Goal: Find contact information: Find contact information

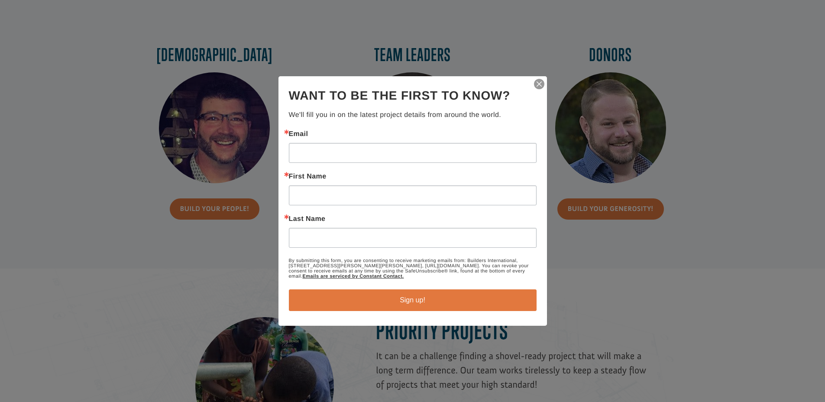
scroll to position [508, 0]
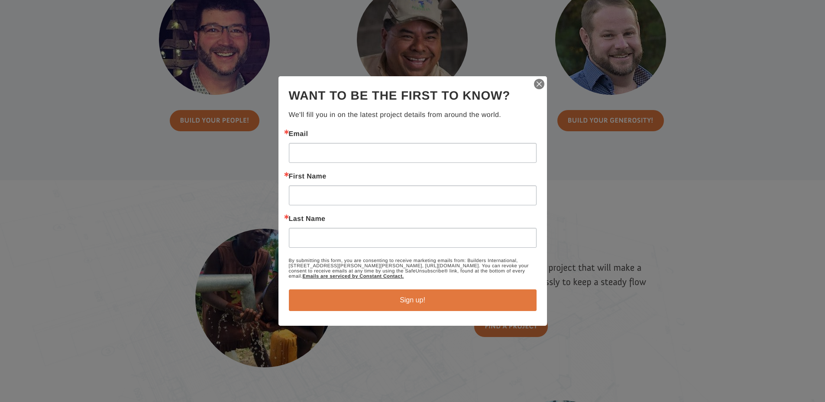
click at [540, 80] on img "button" at bounding box center [539, 84] width 12 height 12
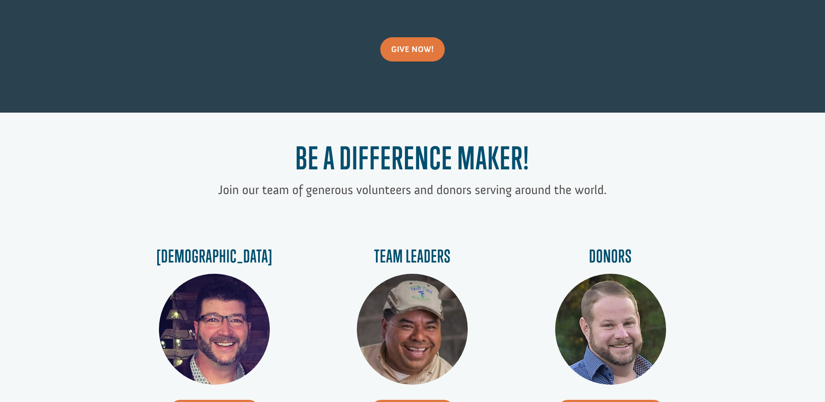
scroll to position [224, 0]
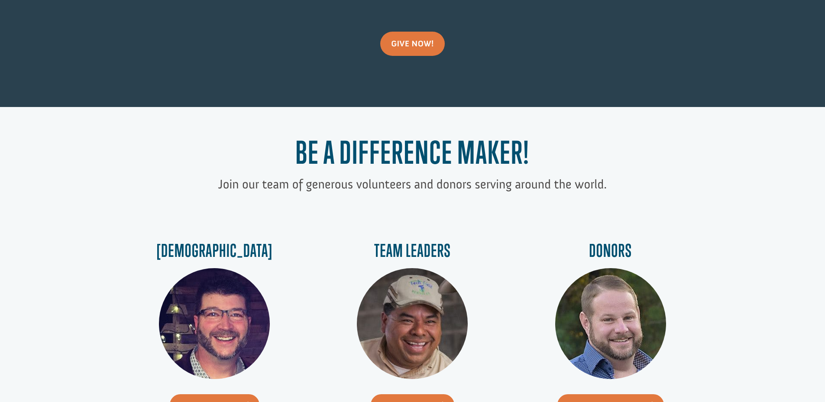
click at [414, 316] on img at bounding box center [412, 323] width 111 height 111
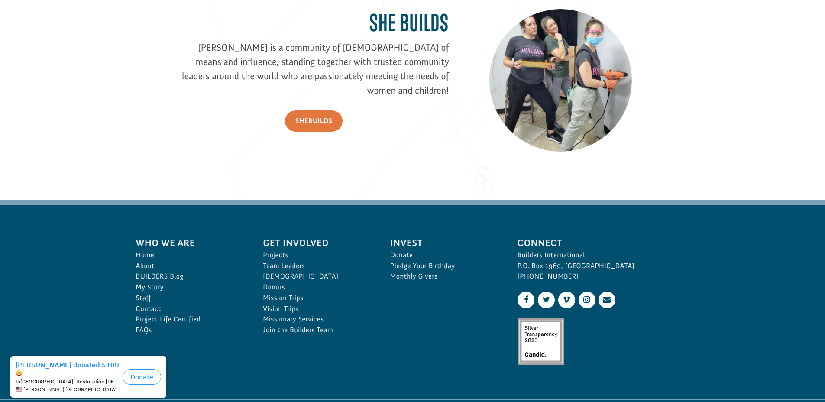
scroll to position [1292, 0]
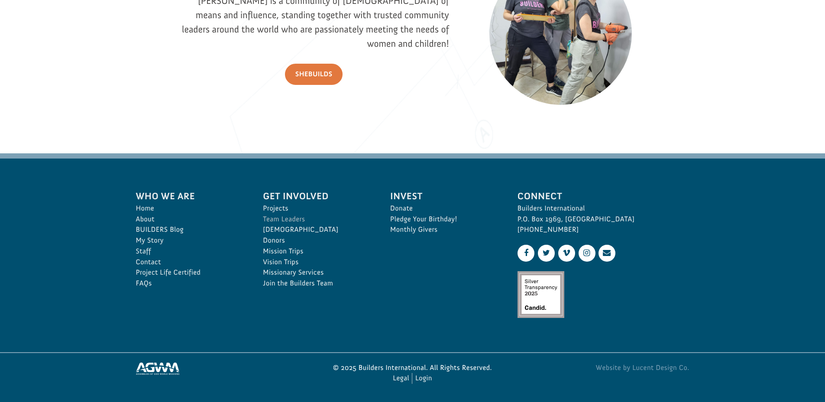
click at [279, 221] on link "Team Leaders" at bounding box center [317, 219] width 108 height 11
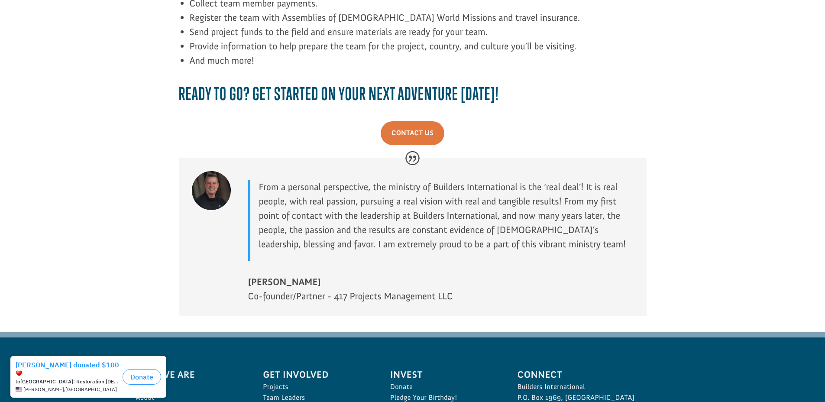
scroll to position [1288, 0]
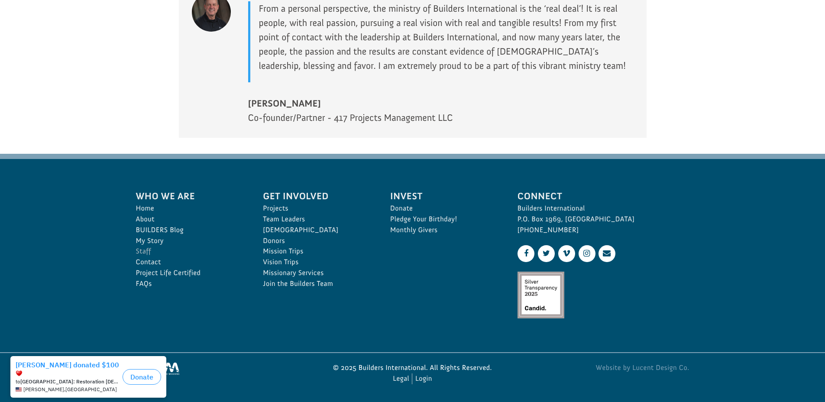
click at [146, 249] on link "Staff" at bounding box center [190, 251] width 108 height 11
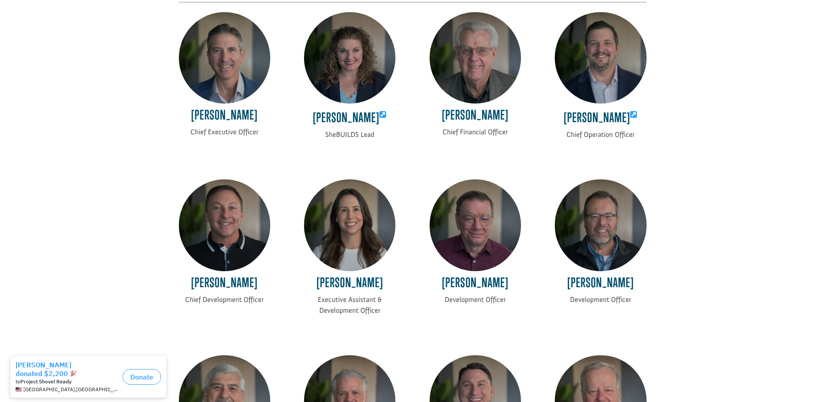
scroll to position [258, 0]
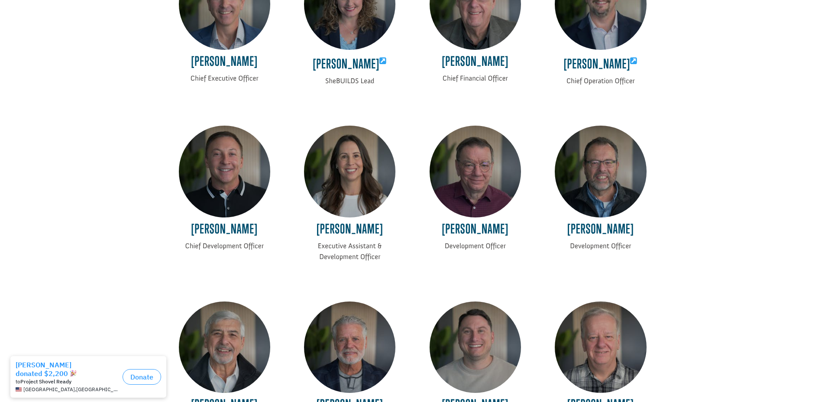
click at [233, 183] on img at bounding box center [224, 171] width 91 height 91
click at [237, 232] on h4 "Scott Warren" at bounding box center [224, 230] width 91 height 19
click at [239, 246] on p "Chief Development Officer" at bounding box center [224, 246] width 91 height 11
click at [229, 185] on img at bounding box center [224, 171] width 91 height 91
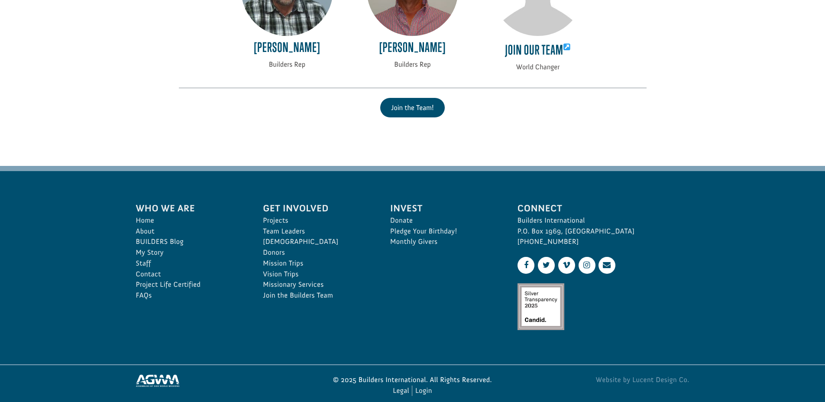
scroll to position [2002, 0]
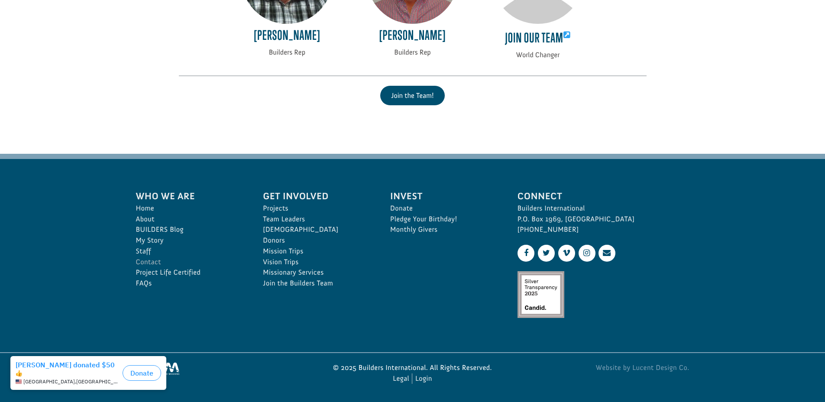
click at [147, 262] on link "Contact" at bounding box center [190, 262] width 108 height 11
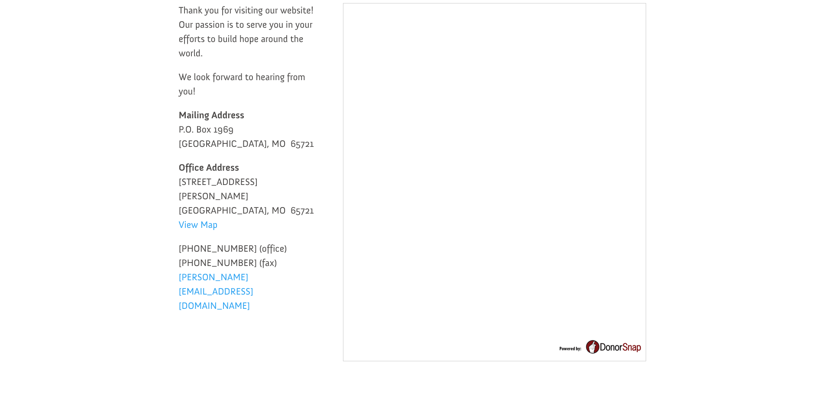
scroll to position [201, 0]
